Goal: Check status: Check status

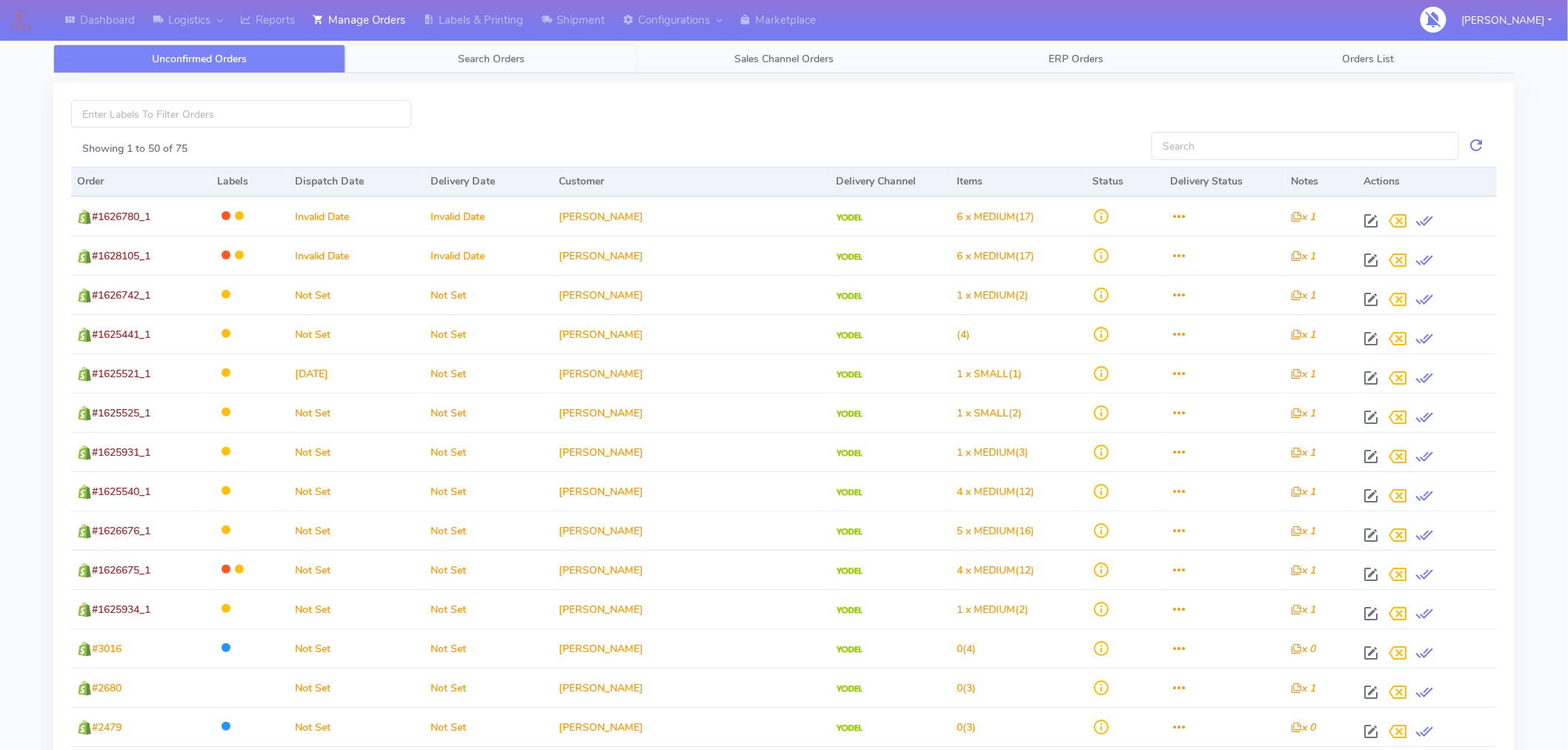
click at [492, 61] on span "Search Orders" at bounding box center [492, 59] width 67 height 14
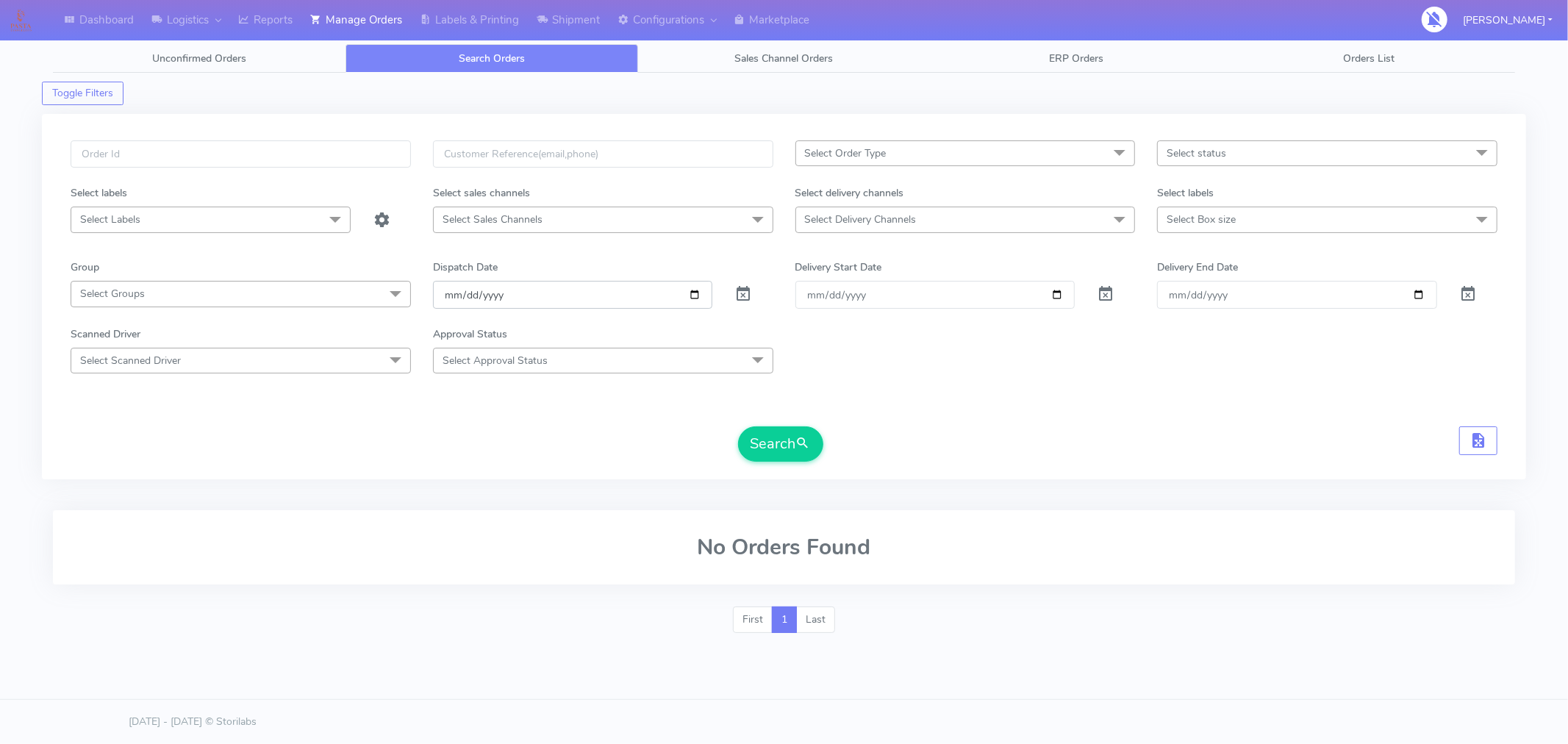
click at [687, 297] on input "[DATE]" at bounding box center [573, 294] width 280 height 27
click at [698, 297] on input "[DATE]" at bounding box center [573, 294] width 280 height 27
type input "[DATE]"
click at [773, 440] on button "Search" at bounding box center [780, 444] width 85 height 35
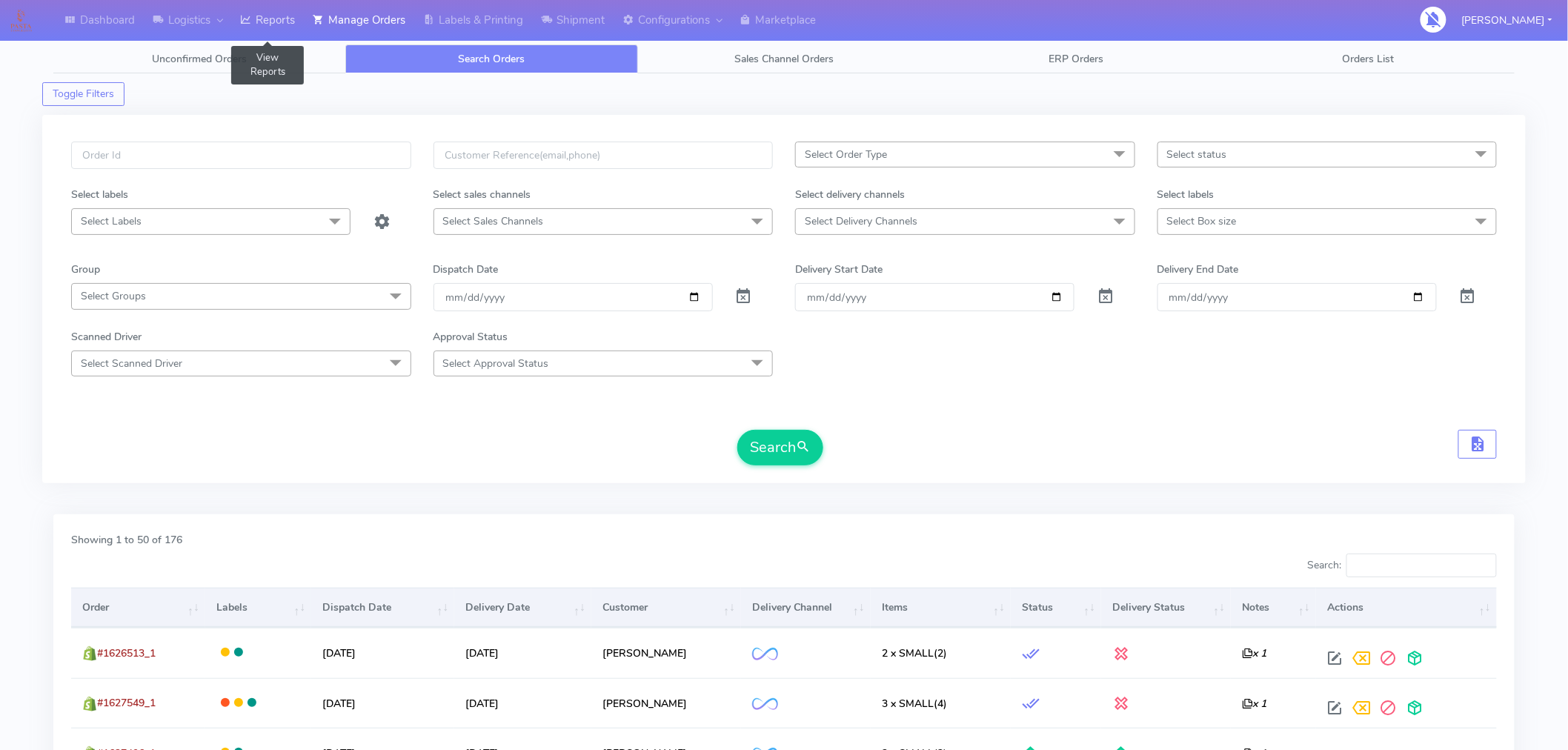
click at [286, 23] on link "Reports" at bounding box center [268, 20] width 72 height 41
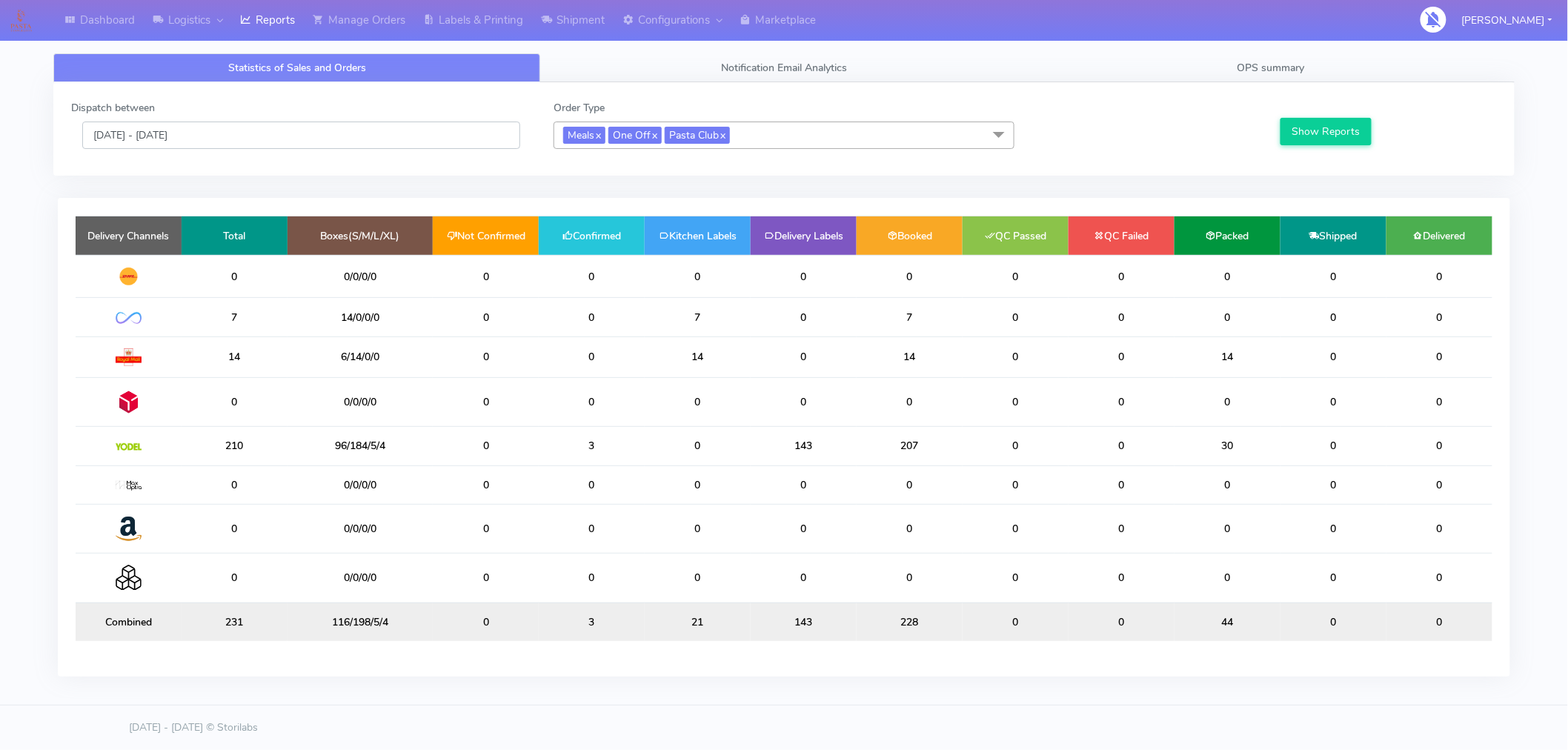
click at [237, 135] on input "[DATE] - [DATE]" at bounding box center [301, 135] width 438 height 28
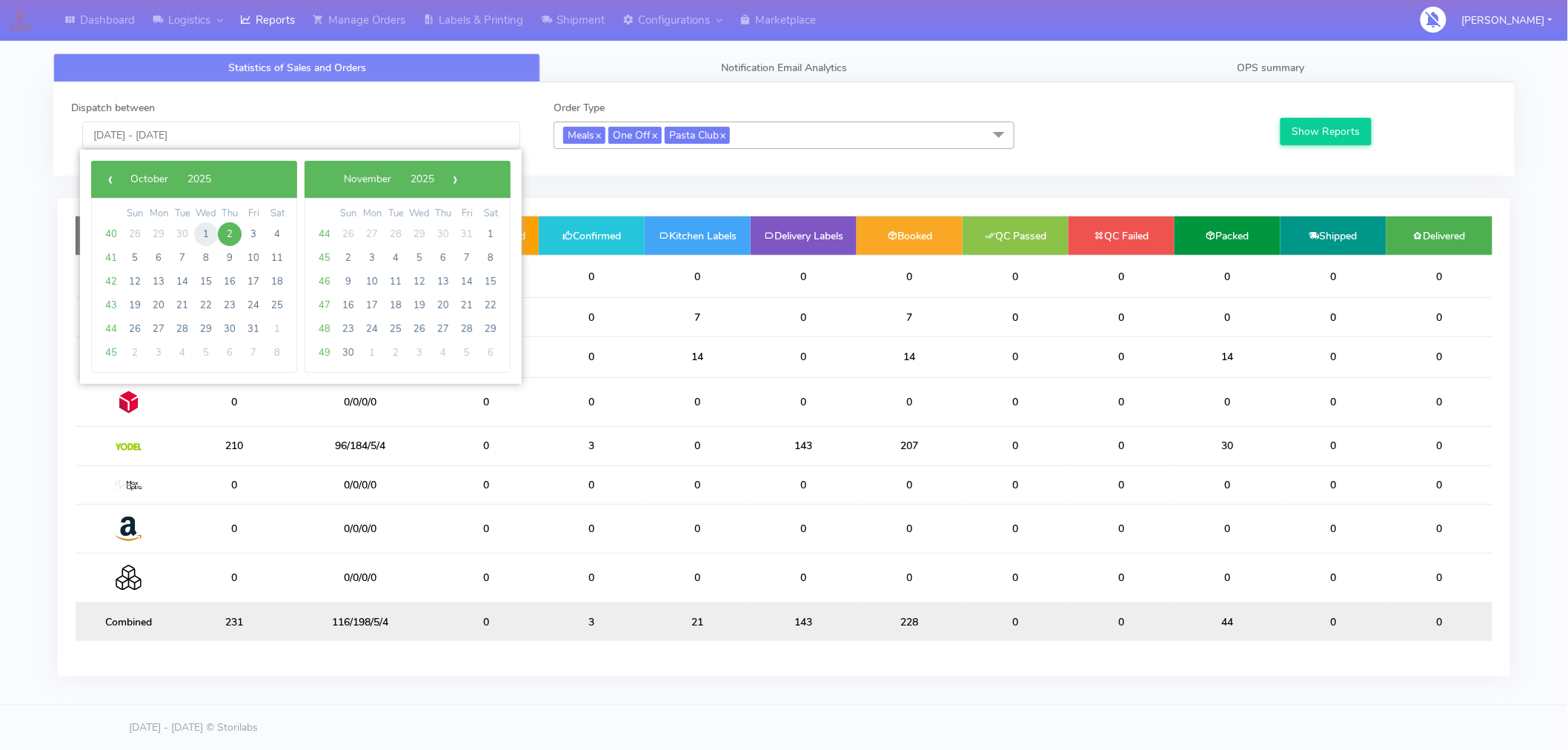
click at [206, 237] on span "1" at bounding box center [206, 234] width 24 height 24
type input "[DATE] - [DATE]"
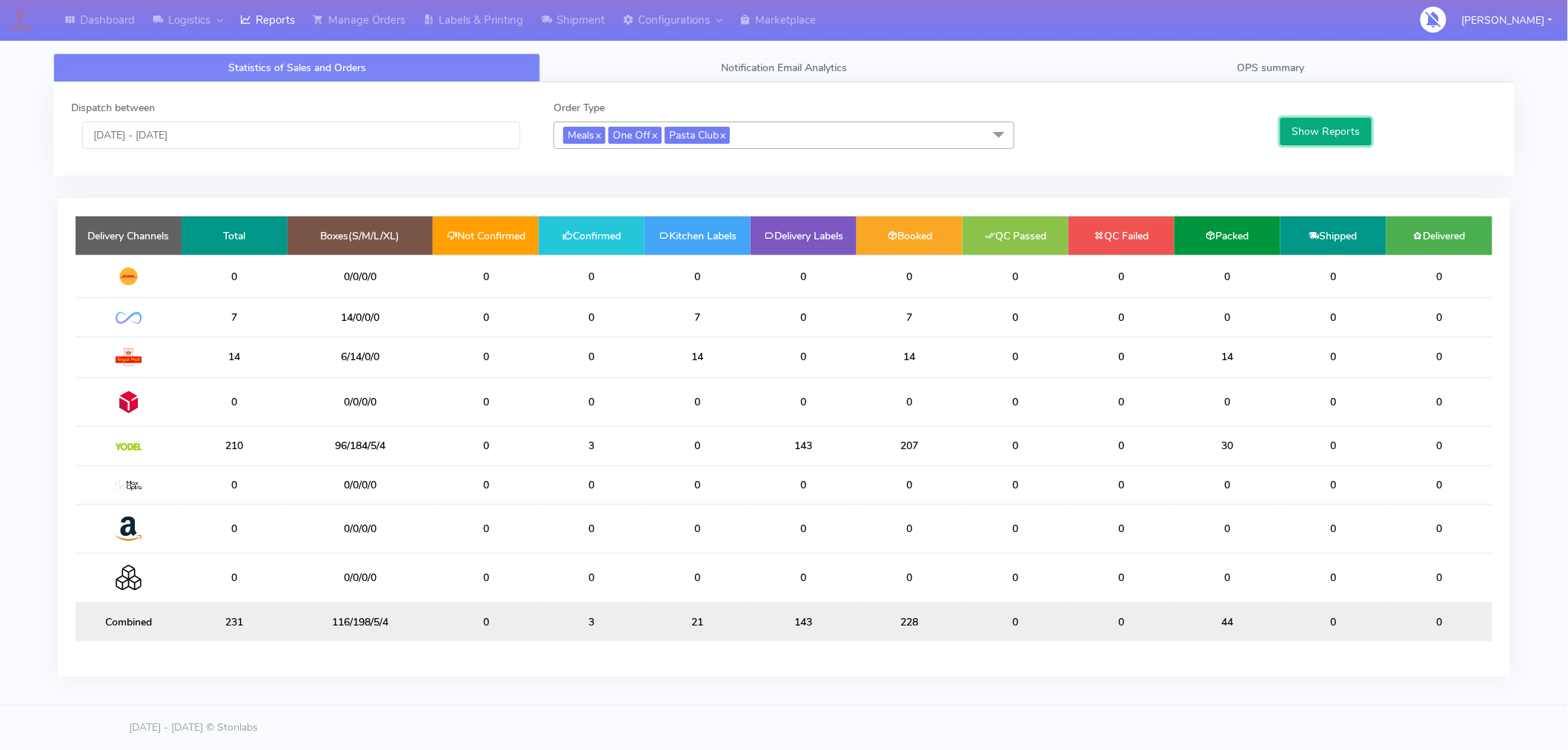
click at [1319, 127] on button "Show Reports" at bounding box center [1326, 132] width 91 height 28
